Goal: Task Accomplishment & Management: Complete application form

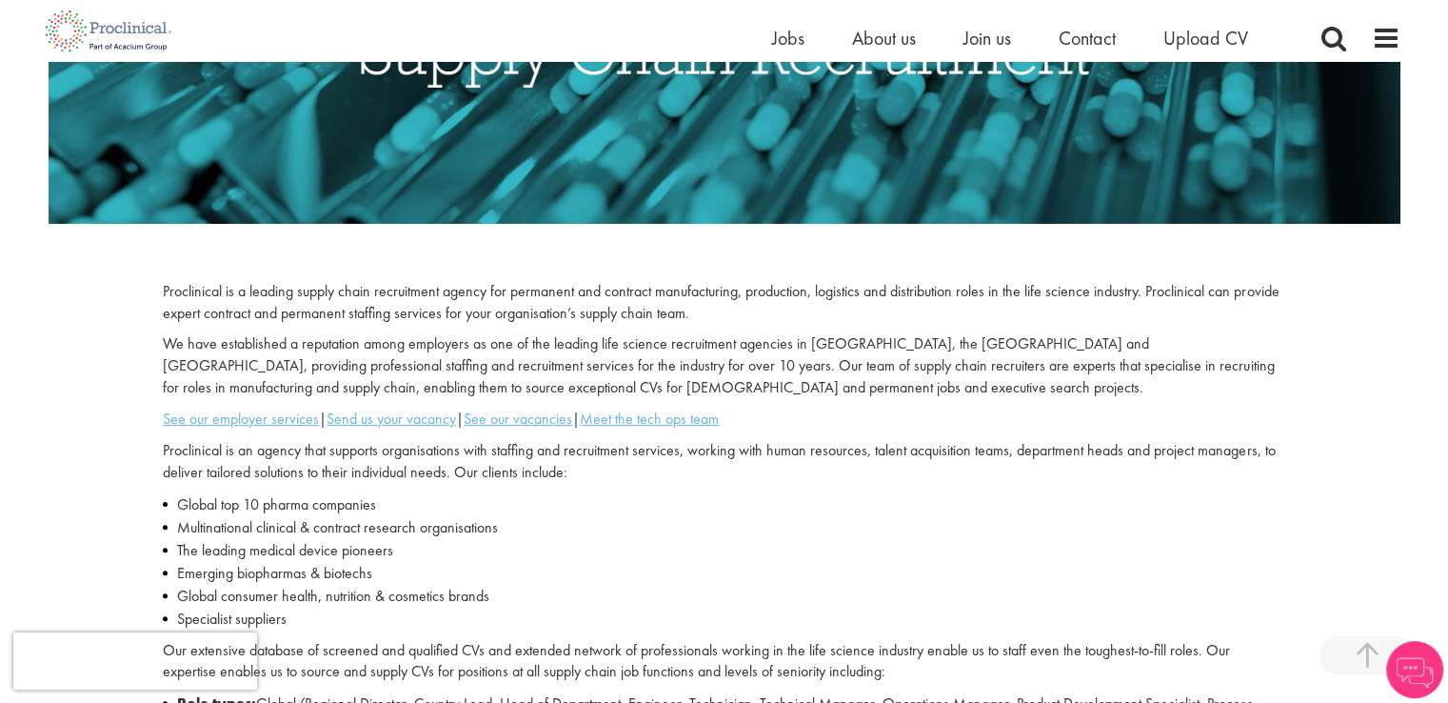
scroll to position [419, 0]
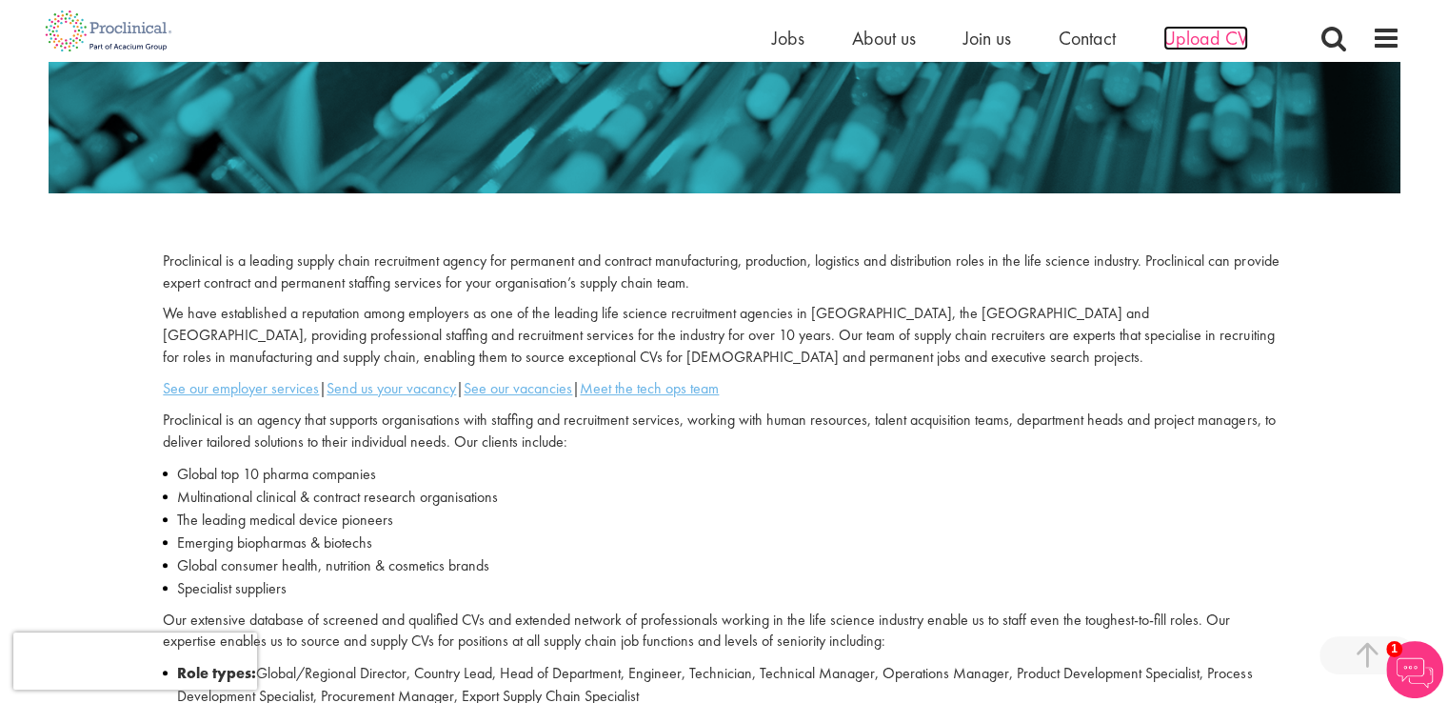
click at [1193, 29] on span "Upload CV" at bounding box center [1206, 38] width 85 height 25
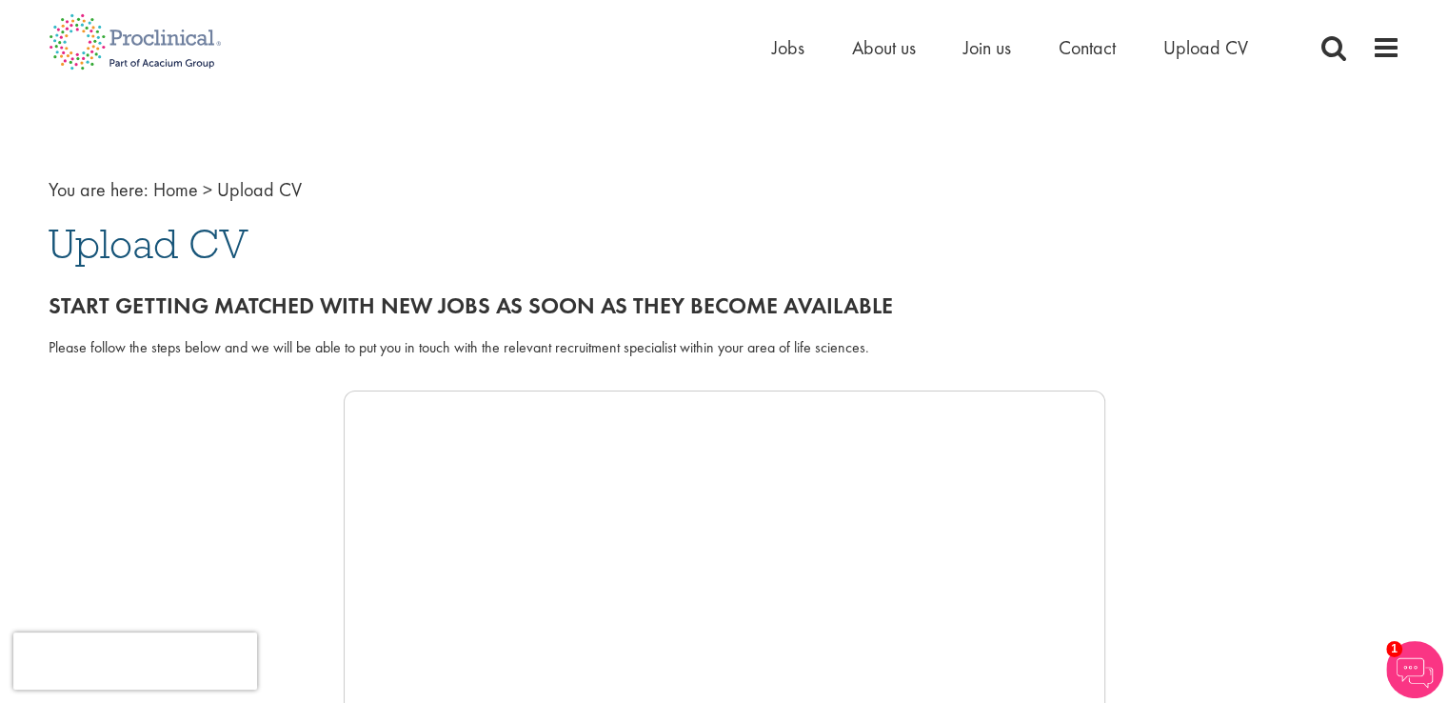
click at [286, 564] on div at bounding box center [725, 675] width 1352 height 571
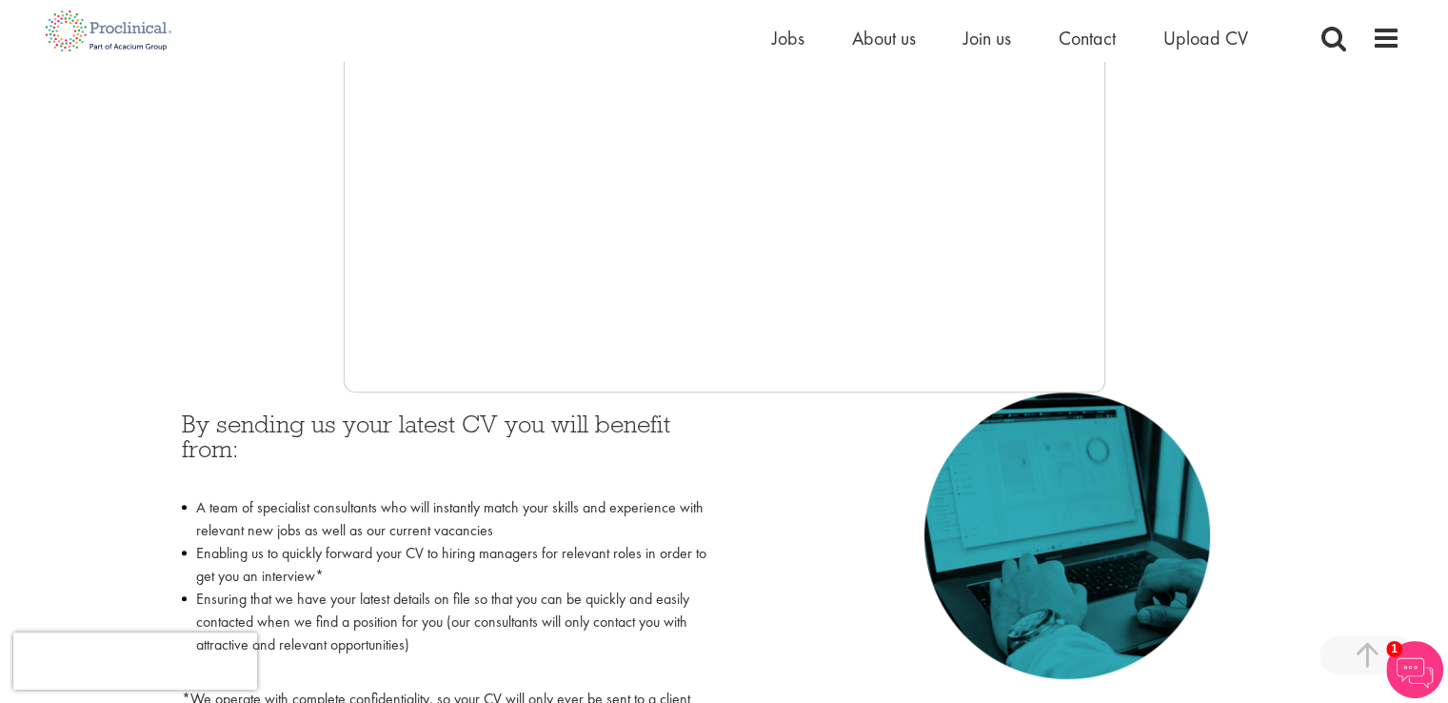
scroll to position [579, 0]
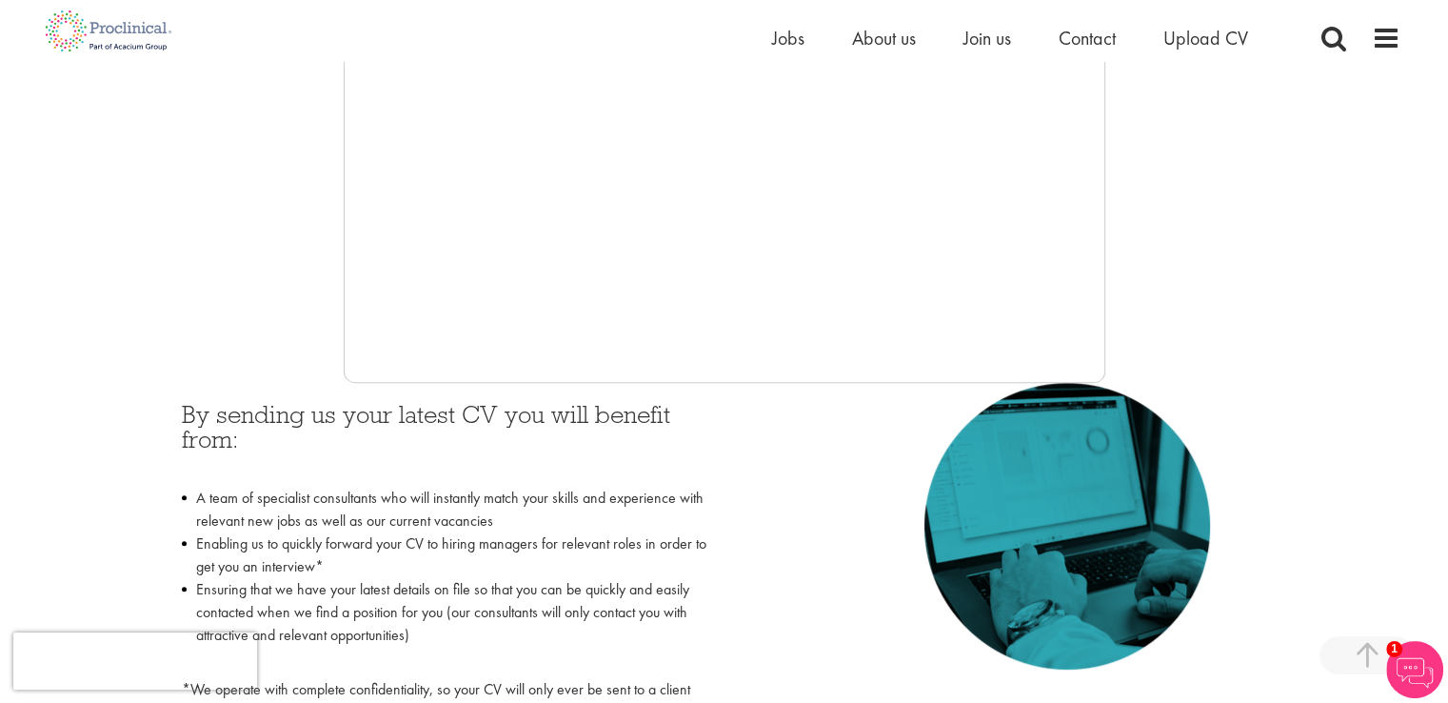
click at [1135, 301] on div at bounding box center [725, 96] width 1352 height 571
click at [1265, 286] on div at bounding box center [725, 96] width 1352 height 571
click at [1268, 343] on div at bounding box center [725, 96] width 1352 height 571
click at [1409, 664] on img at bounding box center [1414, 669] width 57 height 57
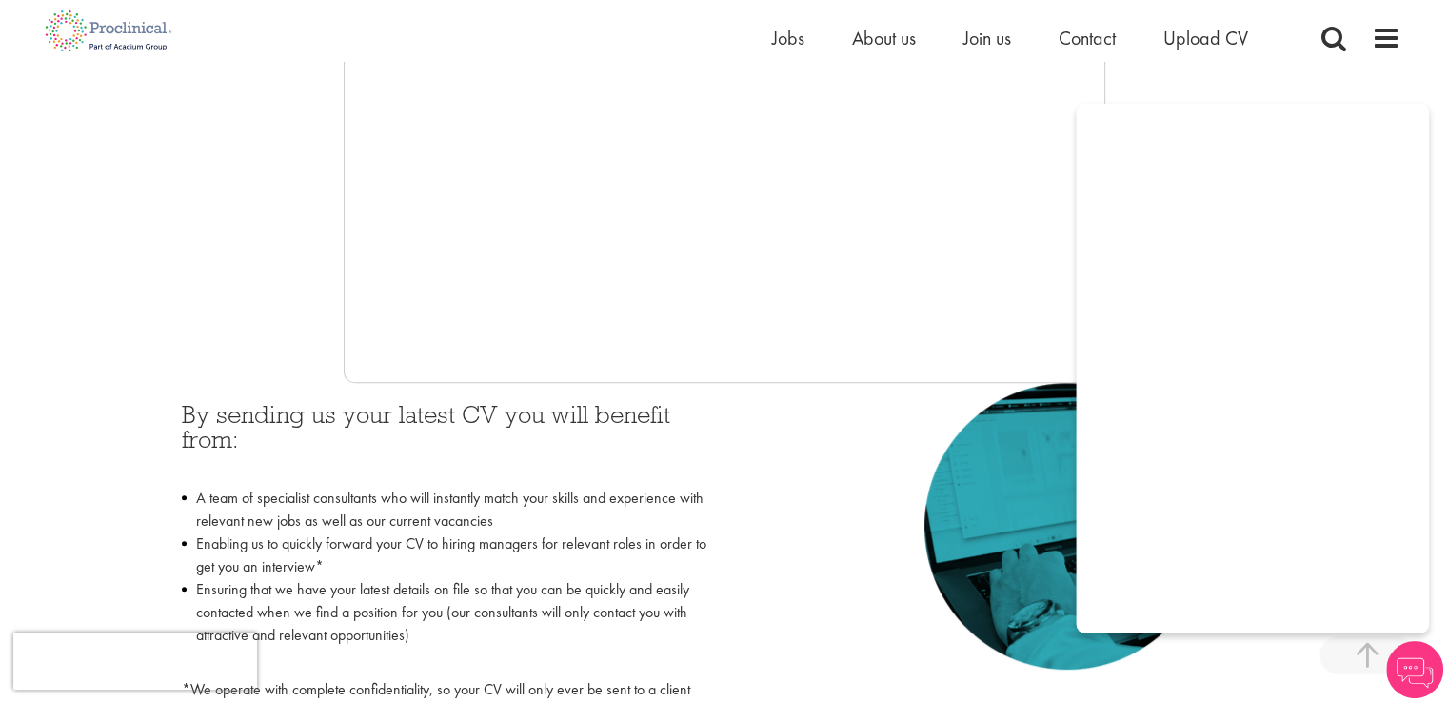
click at [836, 532] on div "By sending us your latest CV you will benefit from: A team of specialist consul…" at bounding box center [725, 568] width 1114 height 371
click at [1306, 83] on div at bounding box center [725, 96] width 1352 height 571
click at [676, 447] on h3 "By sending us your latest CV you will benefit from:" at bounding box center [446, 439] width 528 height 75
